Goal: Transaction & Acquisition: Book appointment/travel/reservation

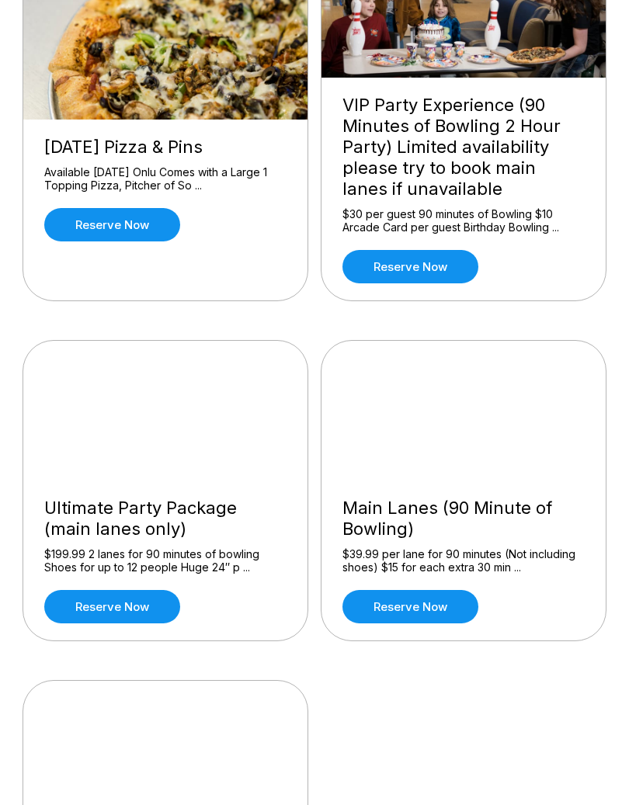
scroll to position [231, 0]
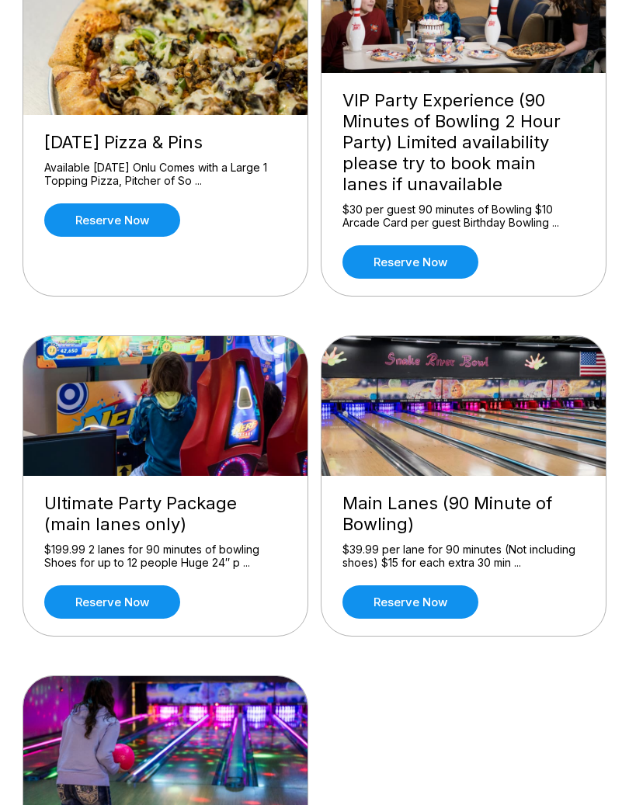
click at [221, 562] on div "$199.99 2 lanes for 90 minutes of bowling Shoes for up to 12 people Huge 24″ p …" at bounding box center [165, 556] width 242 height 27
click at [269, 509] on div "Ultimate Party Package (main lanes only)" at bounding box center [165, 514] width 242 height 42
click at [144, 535] on div "Ultimate Party Package (main lanes only)" at bounding box center [165, 514] width 242 height 42
click at [141, 612] on link "Reserve now" at bounding box center [112, 602] width 136 height 33
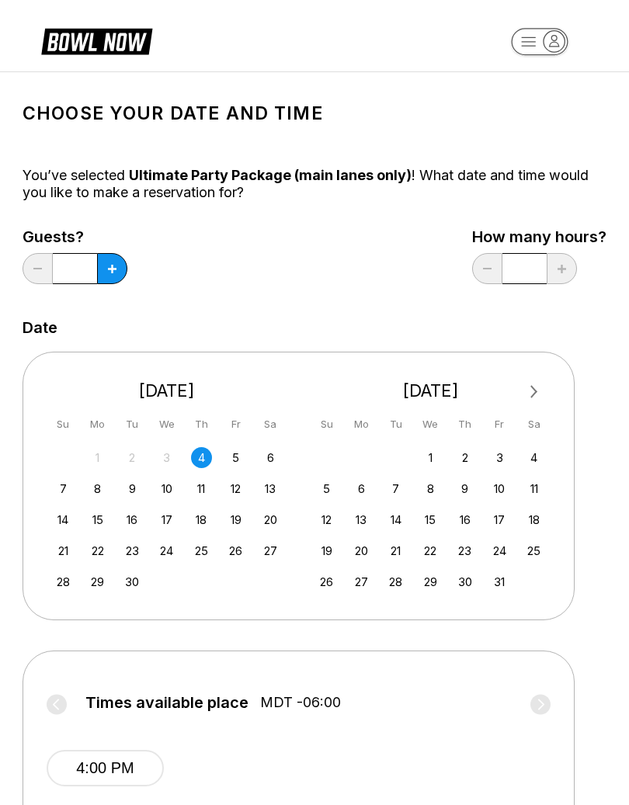
click at [272, 492] on div "13" at bounding box center [270, 488] width 21 height 21
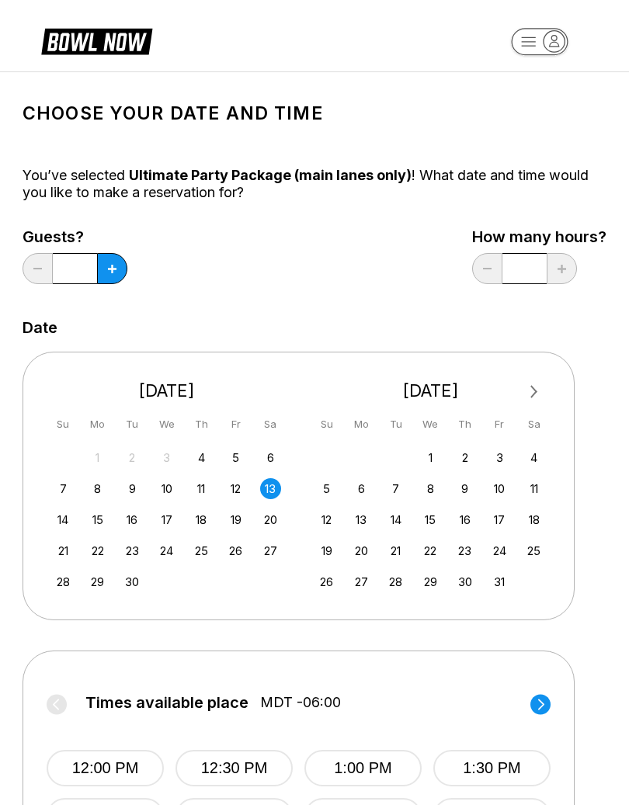
click at [118, 272] on button at bounding box center [112, 268] width 30 height 31
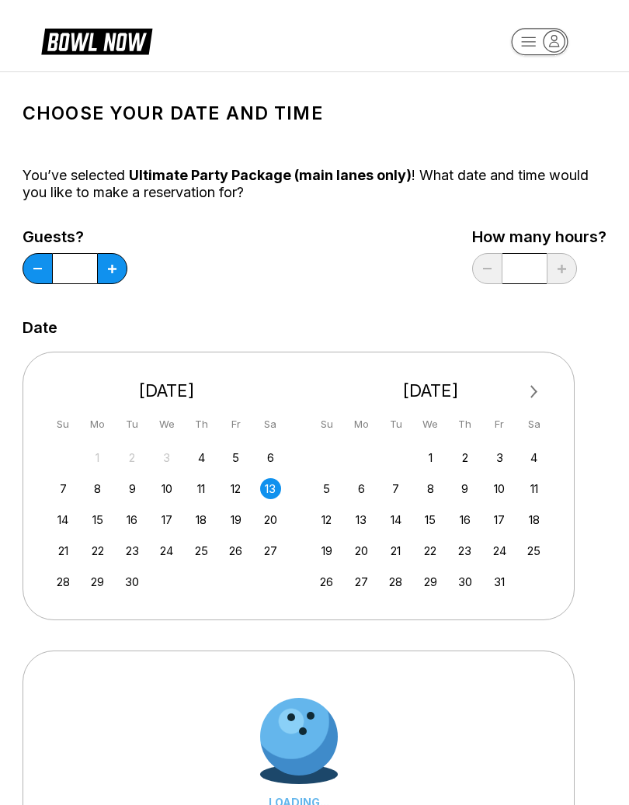
click at [123, 266] on button at bounding box center [112, 268] width 30 height 31
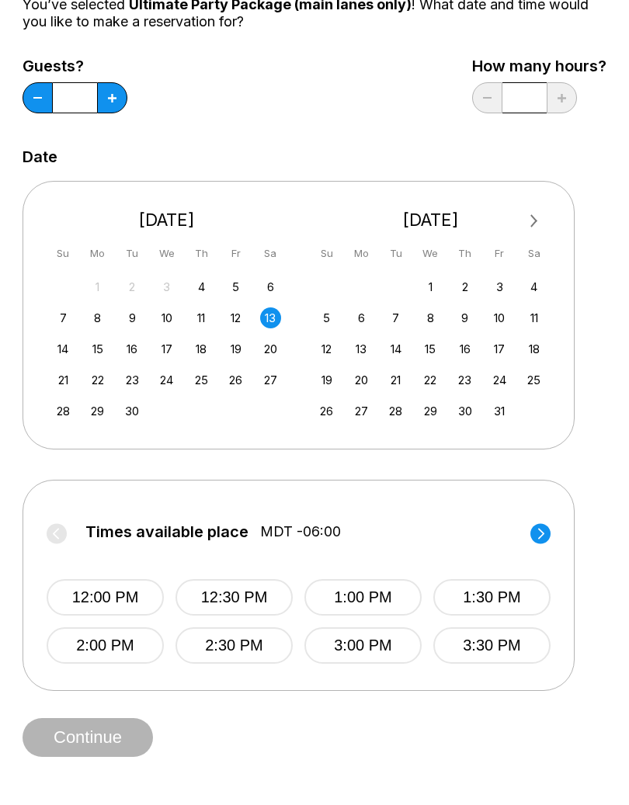
scroll to position [171, 0]
click at [114, 105] on button at bounding box center [112, 97] width 30 height 31
click at [123, 99] on button at bounding box center [112, 97] width 30 height 31
click at [123, 102] on button at bounding box center [112, 97] width 30 height 31
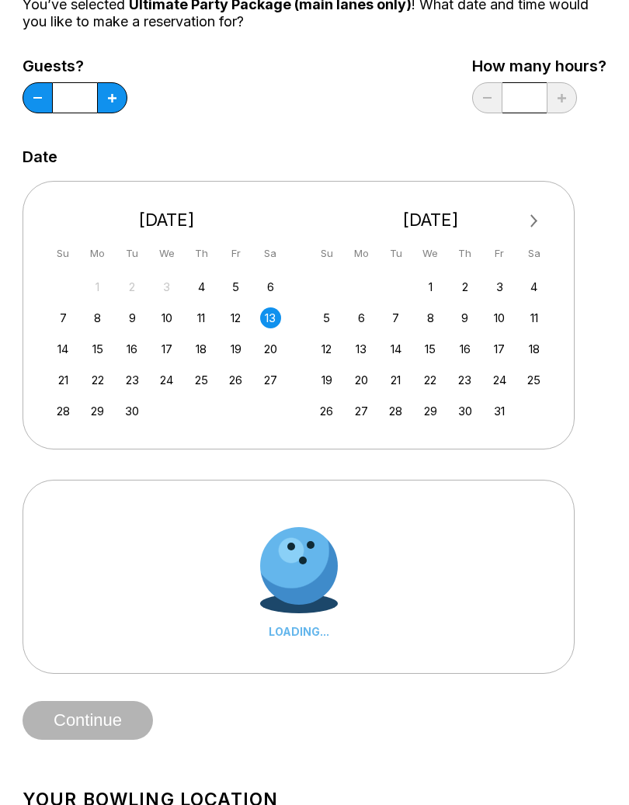
click at [123, 102] on button at bounding box center [112, 97] width 30 height 31
click at [118, 104] on button at bounding box center [112, 97] width 30 height 31
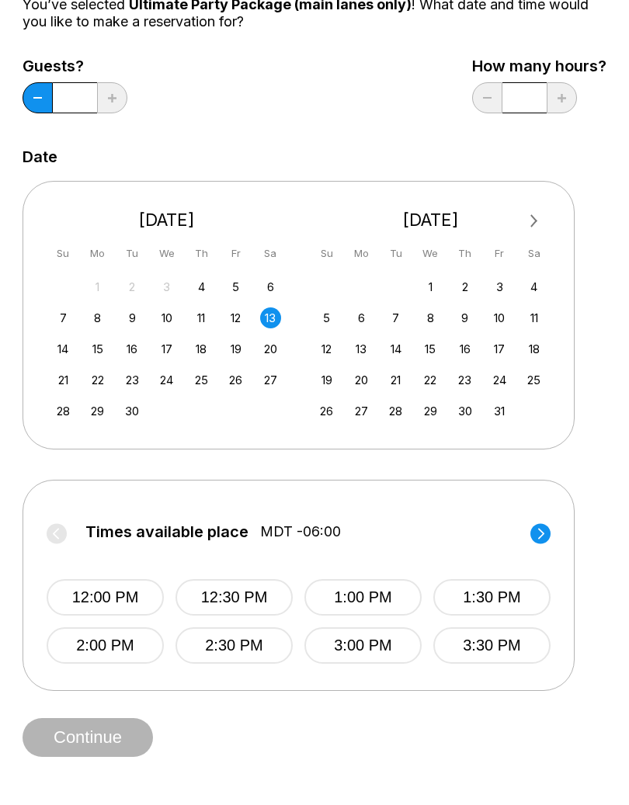
click at [48, 103] on button at bounding box center [38, 97] width 30 height 31
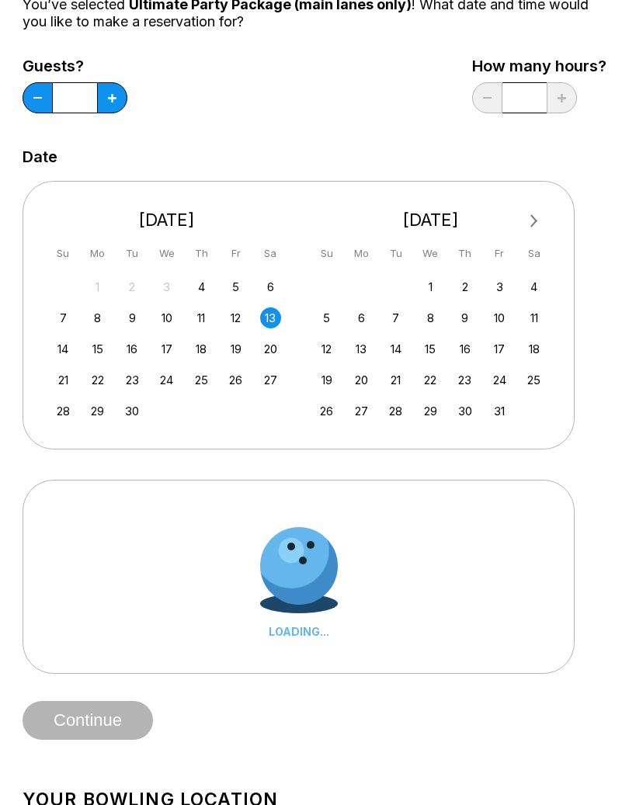
click at [119, 107] on button at bounding box center [112, 97] width 30 height 31
type input "**"
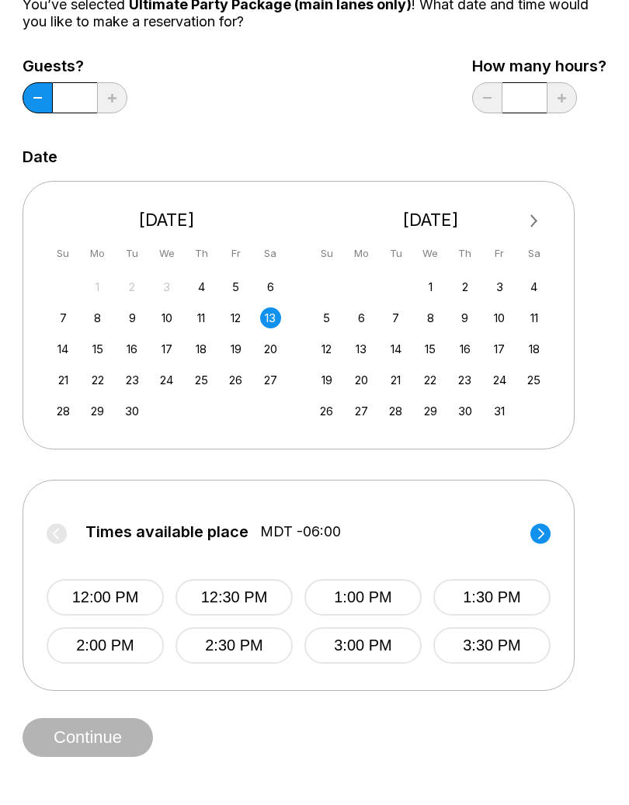
click at [167, 735] on div "Continue" at bounding box center [315, 737] width 584 height 39
click at [137, 596] on button "12:00 PM" at bounding box center [105, 597] width 117 height 37
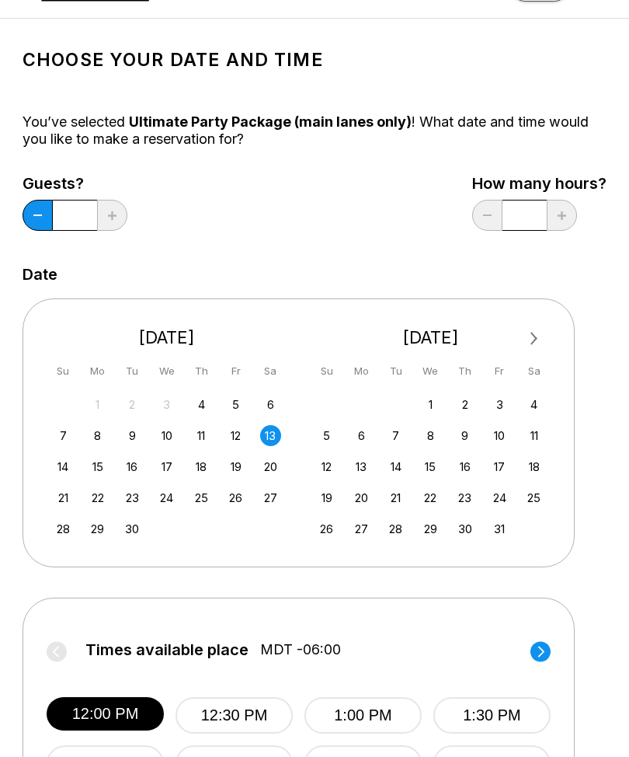
scroll to position [0, 0]
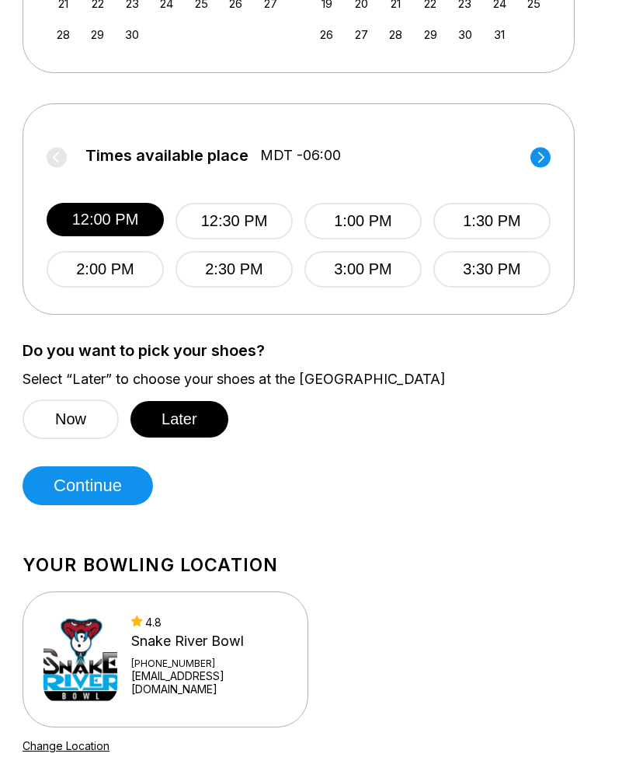
click at [98, 491] on button "Continue" at bounding box center [88, 486] width 130 height 39
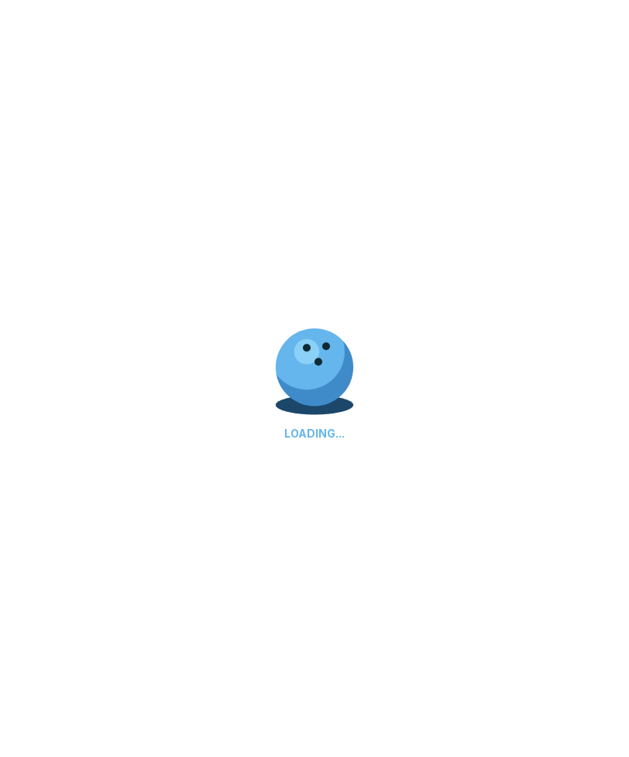
scroll to position [548, 0]
select select "**"
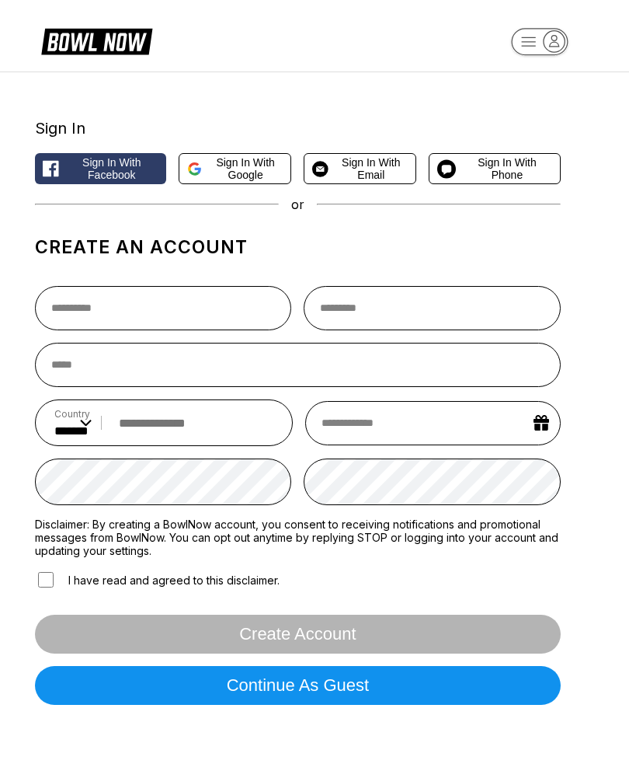
click at [364, 704] on button "Continue as guest" at bounding box center [298, 685] width 526 height 39
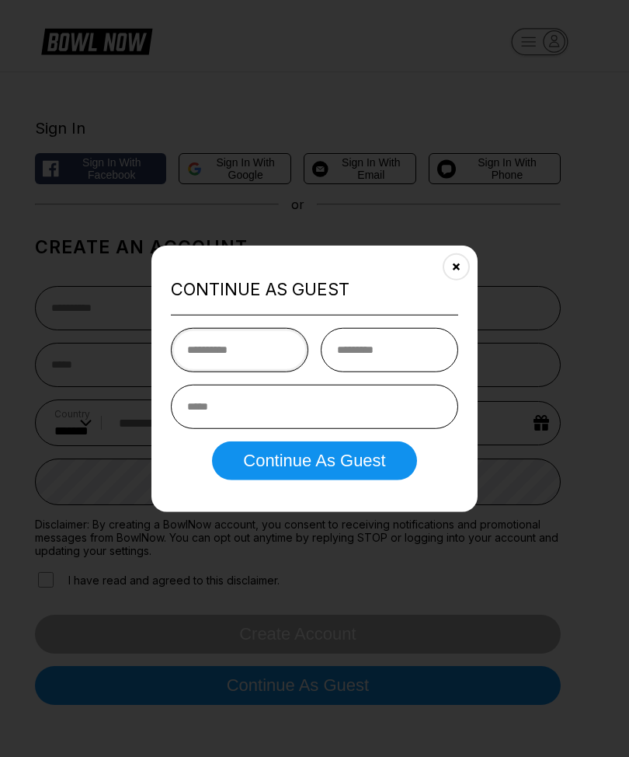
type input "**********"
type input "*****"
type input "**********"
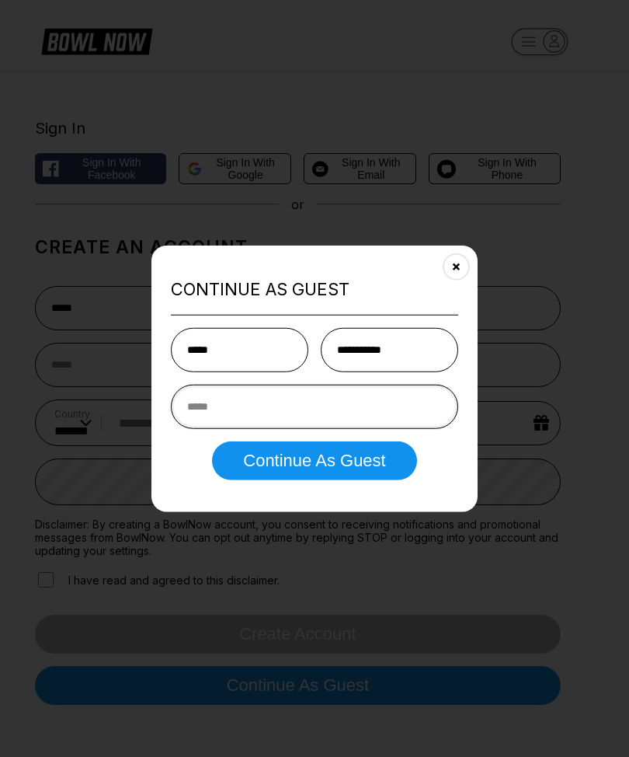
click at [328, 412] on input "email" at bounding box center [314, 406] width 287 height 44
type input "**********"
click at [374, 464] on button "Continue as Guest" at bounding box center [314, 459] width 204 height 39
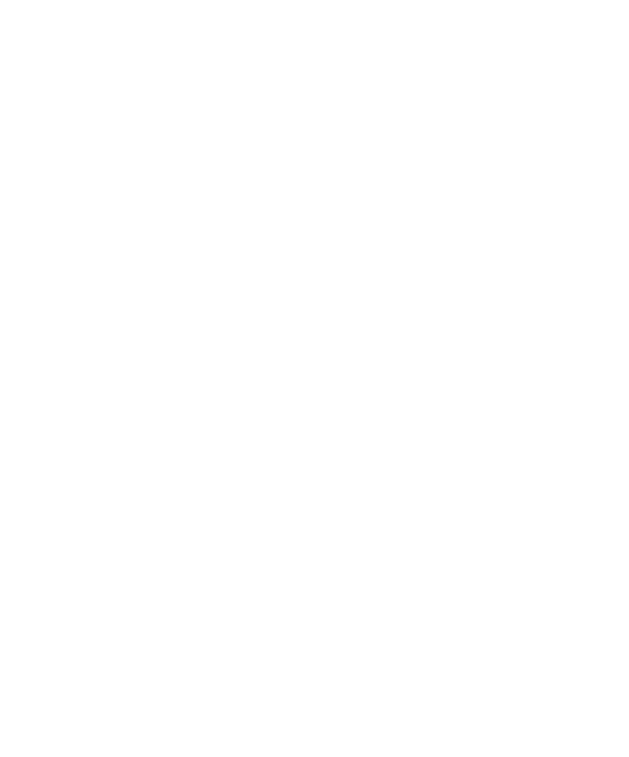
select select "**"
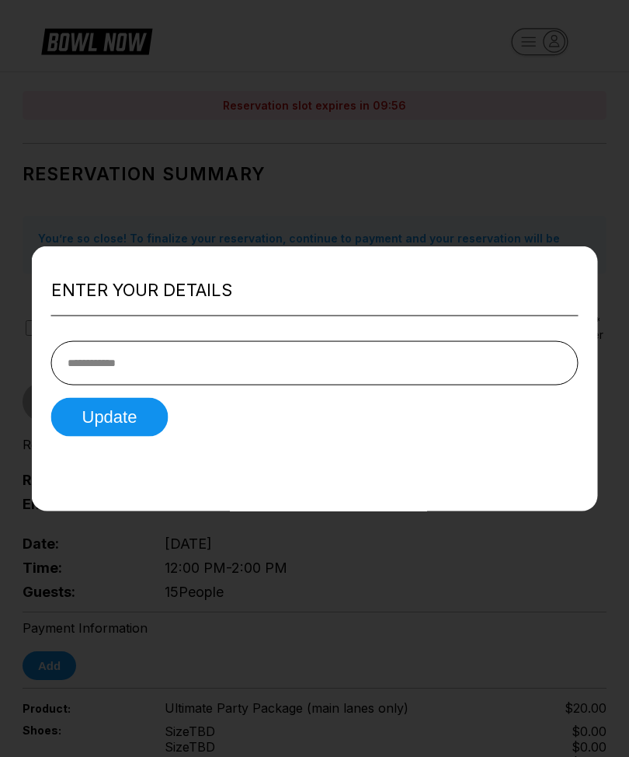
click at [332, 360] on input "tel" at bounding box center [314, 362] width 527 height 44
type input "**********"
click at [106, 416] on button "Update" at bounding box center [109, 416] width 117 height 39
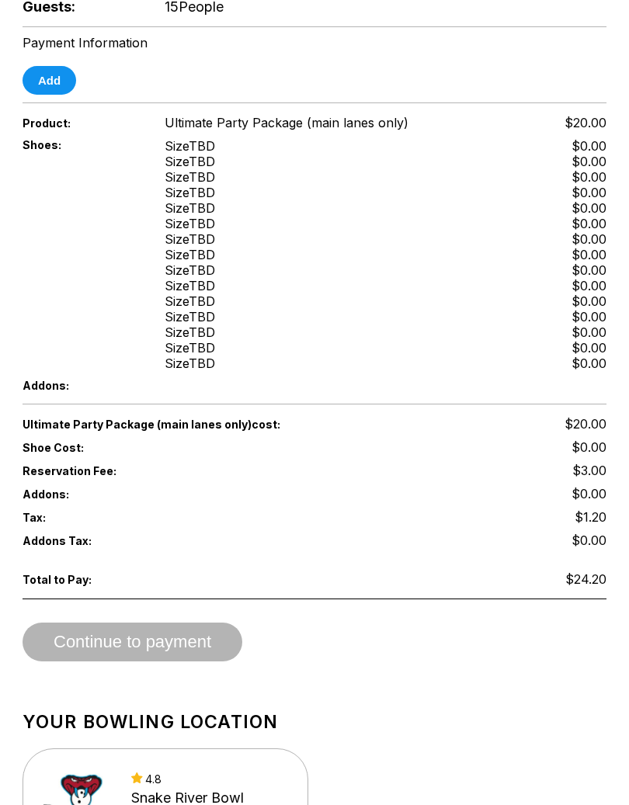
scroll to position [610, 0]
click at [204, 642] on div "Continue to payment" at bounding box center [315, 641] width 584 height 39
click at [188, 642] on div "Continue to payment" at bounding box center [315, 641] width 584 height 39
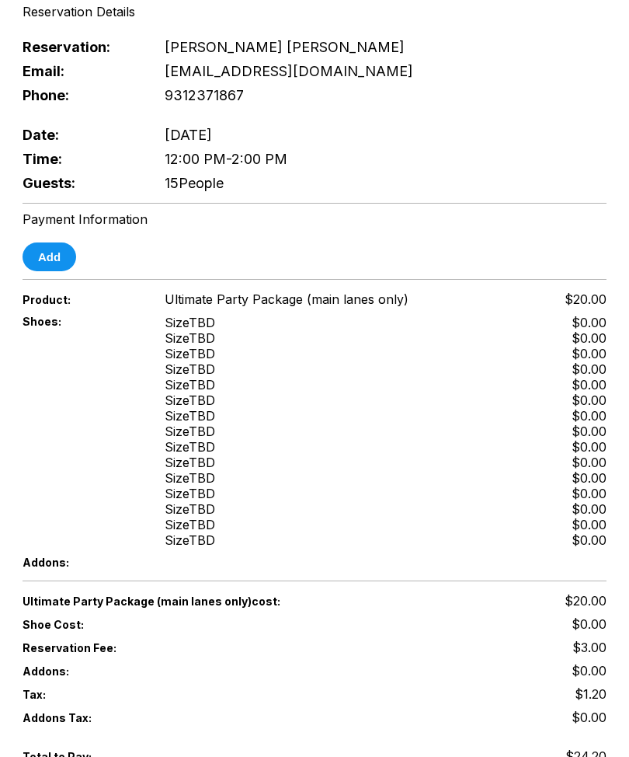
scroll to position [342, 0]
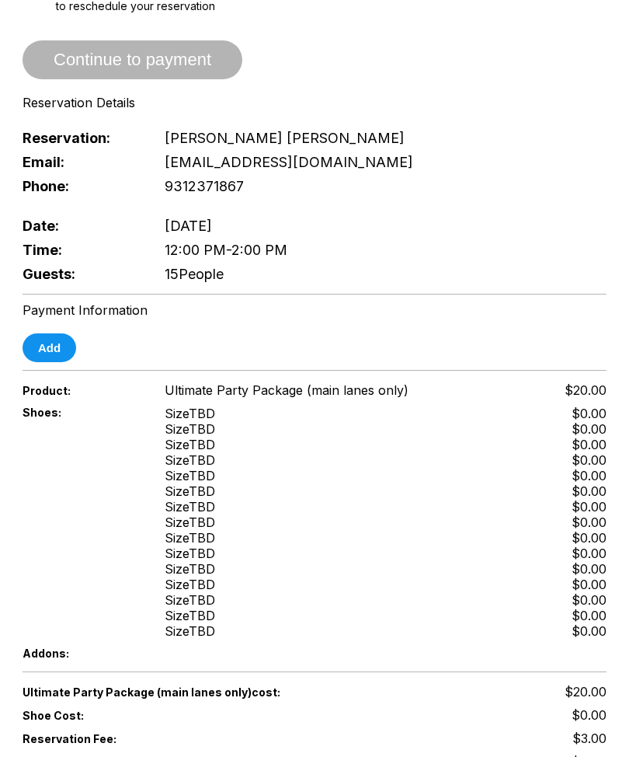
click at [57, 346] on button "Add" at bounding box center [50, 347] width 54 height 29
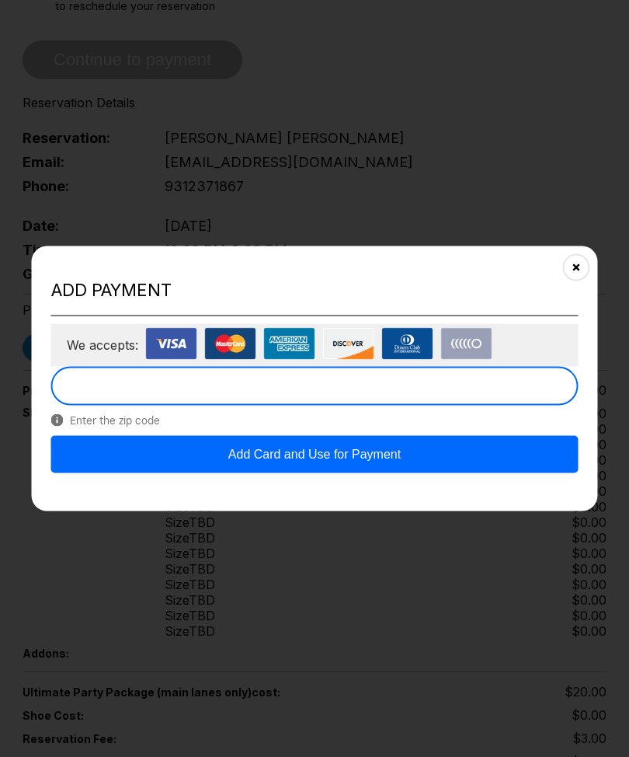
click at [370, 459] on button "Add Card and Use for Payment" at bounding box center [314, 453] width 527 height 37
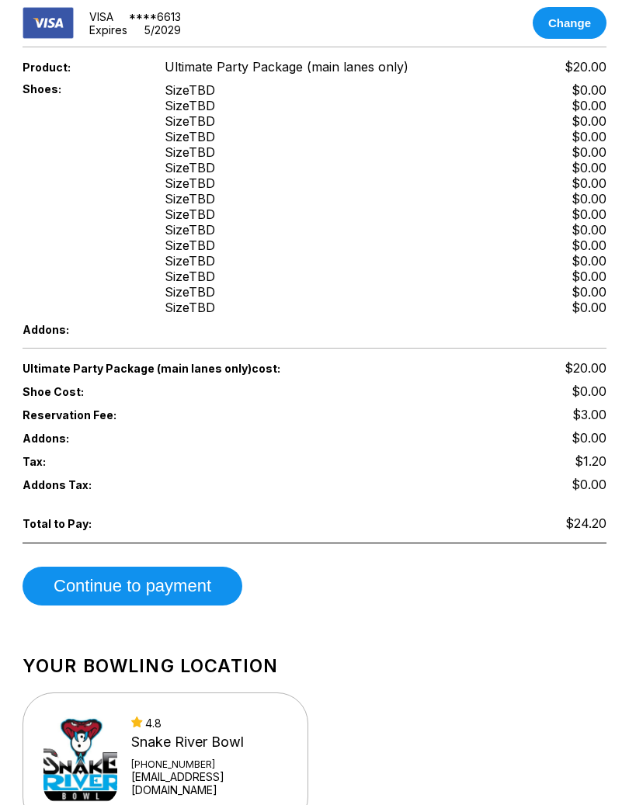
scroll to position [668, 0]
click at [191, 596] on button "Continue to payment" at bounding box center [133, 586] width 220 height 39
